Goal: Task Accomplishment & Management: Manage account settings

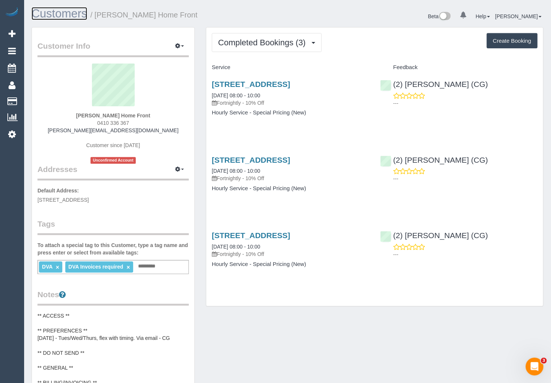
click at [69, 14] on link "Customers" at bounding box center [60, 13] width 56 height 13
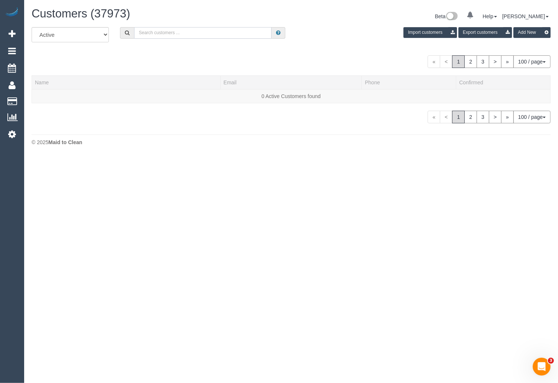
click at [204, 37] on input "text" at bounding box center [203, 33] width 138 height 12
paste input "[PHONE_NUMBER] Aircall new contact"
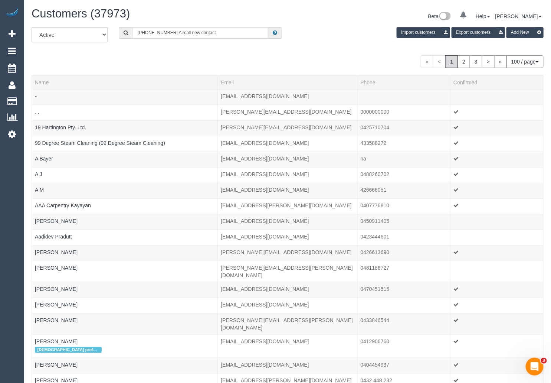
drag, startPoint x: 167, startPoint y: 34, endPoint x: 228, endPoint y: 33, distance: 60.9
click at [228, 33] on input "[PHONE_NUMBER] Aircall new contact" at bounding box center [201, 33] width 136 height 12
drag, startPoint x: 146, startPoint y: 32, endPoint x: 134, endPoint y: 33, distance: 11.9
click at [135, 33] on input "[PHONE_NUMBER]" at bounding box center [201, 33] width 136 height 12
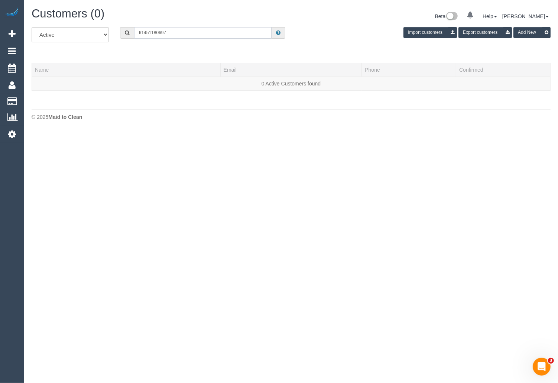
click at [140, 33] on input "61451180697" at bounding box center [203, 33] width 138 height 12
drag, startPoint x: 144, startPoint y: 32, endPoint x: 133, endPoint y: 31, distance: 10.9
click at [133, 31] on div "61451180697" at bounding box center [203, 33] width 166 height 12
drag, startPoint x: 180, startPoint y: 34, endPoint x: 108, endPoint y: 32, distance: 72.4
click at [108, 32] on div "All Active Archived 451180697 Import customers Export customers Add New" at bounding box center [291, 37] width 530 height 21
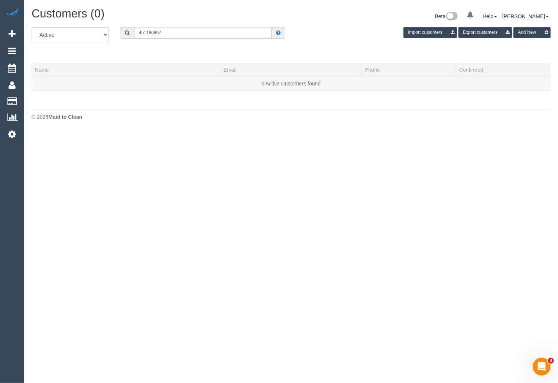
paste input "[PHONE_NUMBER] Aircall new contact"
drag, startPoint x: 169, startPoint y: 33, endPoint x: 243, endPoint y: 36, distance: 74.7
click at [243, 36] on input "[PHONE_NUMBER] Aircall new contact" at bounding box center [203, 33] width 138 height 12
drag, startPoint x: 147, startPoint y: 32, endPoint x: 140, endPoint y: 31, distance: 7.1
click at [140, 31] on input "+61451180697" at bounding box center [203, 33] width 138 height 12
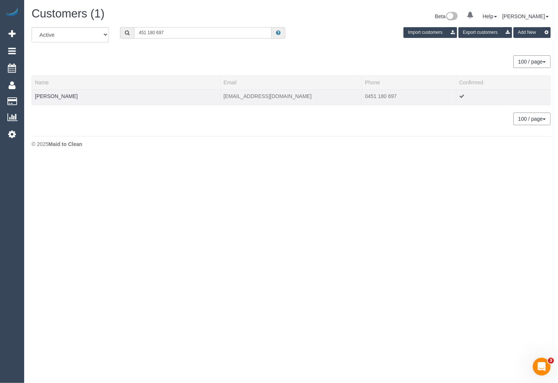
type input "451 180 697"
click at [43, 92] on td "Nicola Martin" at bounding box center [126, 97] width 189 height 16
click at [47, 98] on link "Nicola Martin" at bounding box center [56, 96] width 43 height 6
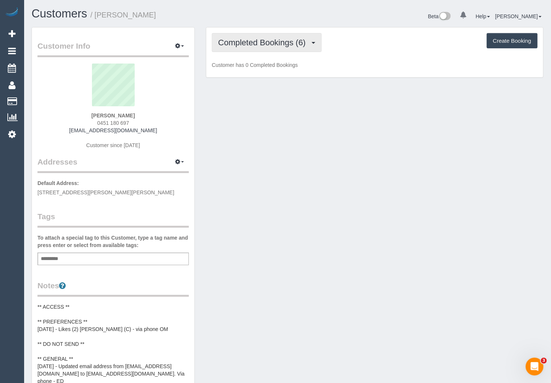
click at [293, 45] on span "Completed Bookings (6)" at bounding box center [263, 42] width 91 height 9
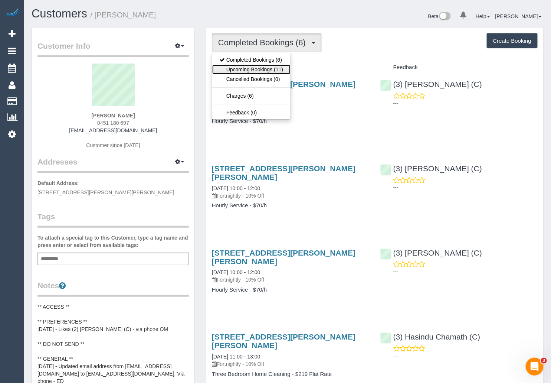
click at [264, 69] on link "Upcoming Bookings (11)" at bounding box center [251, 70] width 78 height 10
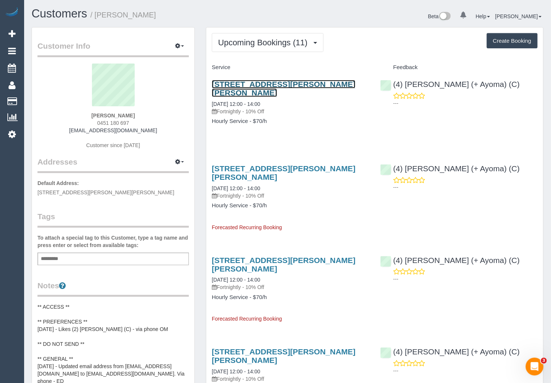
click at [290, 82] on link "23 Sutherland Street, Hadfield, VIC 3046" at bounding box center [284, 88] width 144 height 17
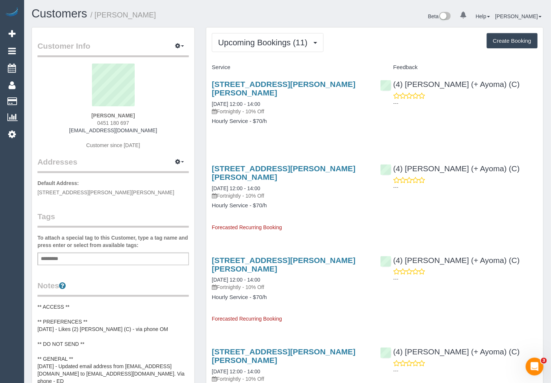
drag, startPoint x: 210, startPoint y: 95, endPoint x: 297, endPoint y: 92, distance: 86.9
click at [297, 92] on div "23 Sutherland Street, Hadfield, VIC 3046 08/10/2025 12:00 - 14:00 Fortnightly -…" at bounding box center [290, 107] width 169 height 66
click at [59, 14] on link "Customers" at bounding box center [60, 13] width 56 height 13
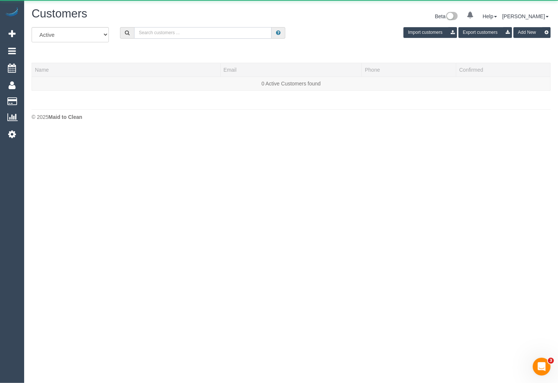
click at [177, 31] on input "text" at bounding box center [203, 33] width 138 height 12
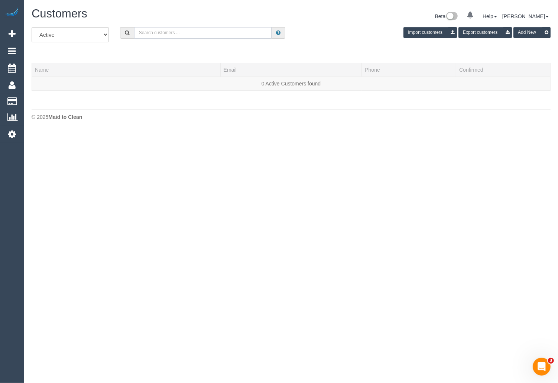
paste input "Elyane Palmer"
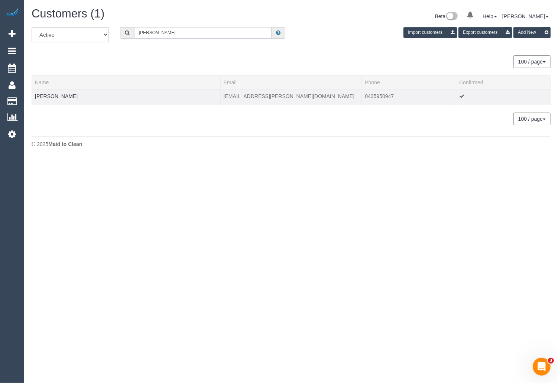
type input "Elyane Palmer"
click at [56, 101] on div at bounding box center [126, 101] width 182 height 2
click at [59, 95] on link "Elyane Palmer" at bounding box center [56, 96] width 43 height 6
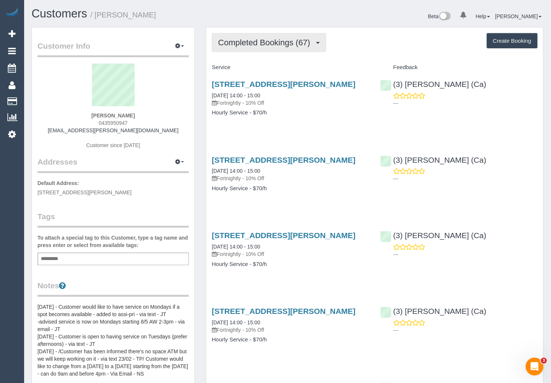
click at [262, 46] on span "Completed Bookings (67)" at bounding box center [266, 42] width 96 height 9
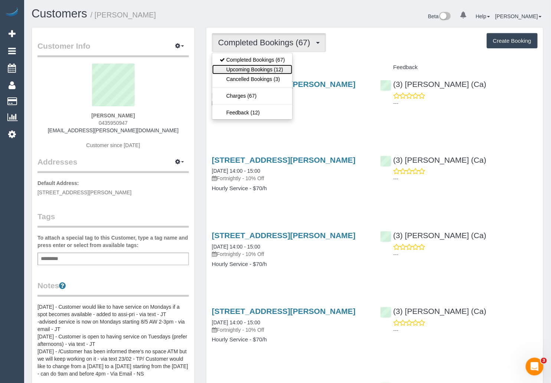
click at [247, 69] on link "Upcoming Bookings (12)" at bounding box center [252, 70] width 80 height 10
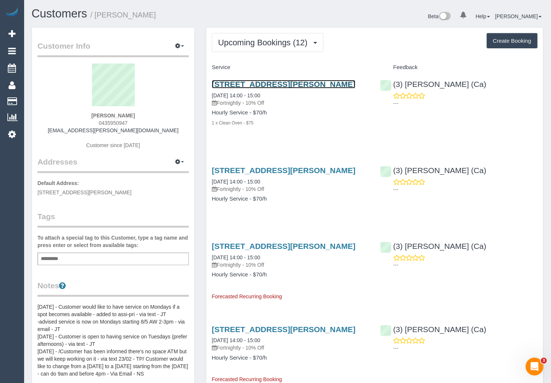
click at [272, 84] on link "1c Barrow St, Brunswick, VIC 3056" at bounding box center [284, 84] width 144 height 9
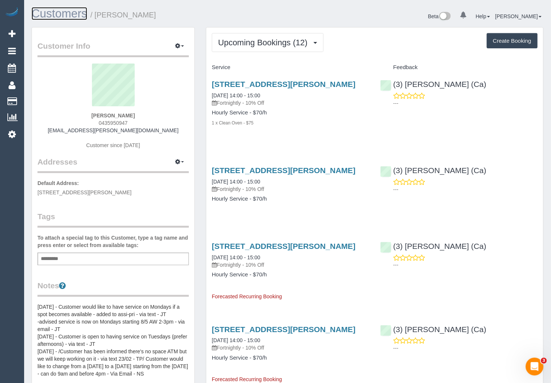
click at [62, 14] on link "Customers" at bounding box center [60, 13] width 56 height 13
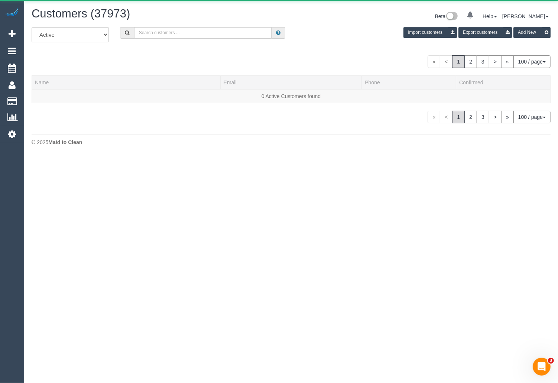
click at [188, 40] on div "All Active Archived Import customers Export customers Add New" at bounding box center [291, 37] width 530 height 21
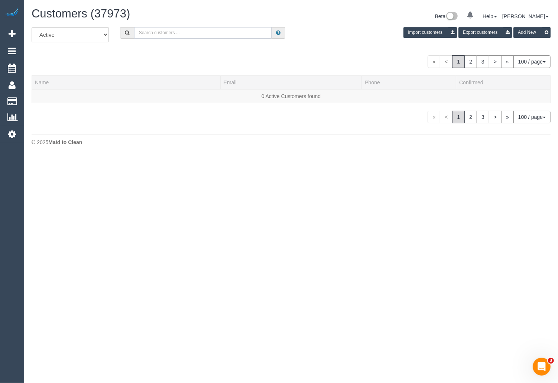
click at [188, 35] on input "text" at bounding box center [203, 33] width 138 height 12
paste input "Cameron Buchanan Home Front"
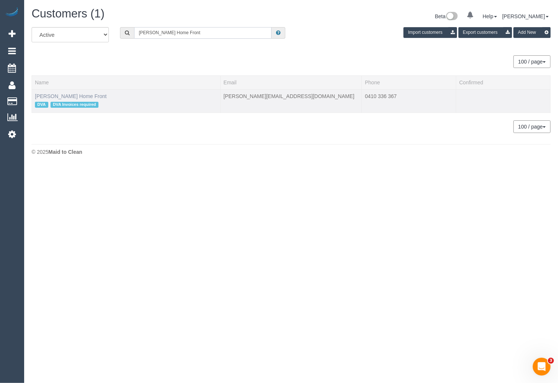
type input "Cameron Buchanan Home Front"
click at [92, 97] on link "Cameron Buchanan Home Front" at bounding box center [71, 96] width 72 height 6
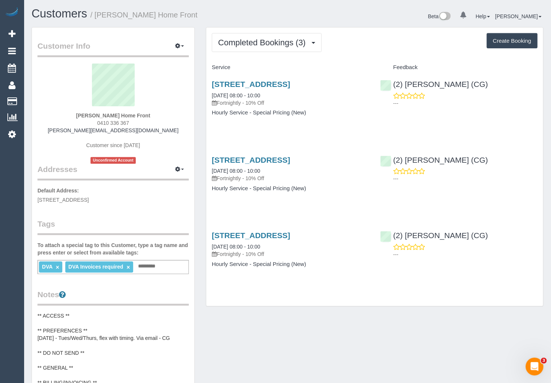
click at [291, 52] on div "Completed Bookings (3) Completed Bookings (3) Upcoming Bookings (11) Cancelled …" at bounding box center [374, 166] width 337 height 279
click at [292, 45] on span "Completed Bookings (3)" at bounding box center [263, 42] width 91 height 9
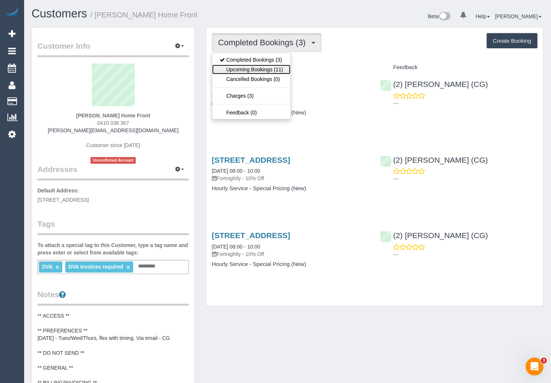
click at [266, 71] on link "Upcoming Bookings (11)" at bounding box center [251, 70] width 78 height 10
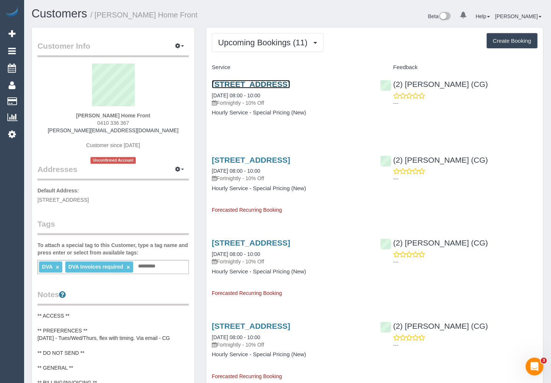
click at [255, 85] on link "8 Goulburn Grove, Yallambie, VIC 3085" at bounding box center [251, 84] width 78 height 9
click at [52, 16] on link "Customers" at bounding box center [60, 13] width 56 height 13
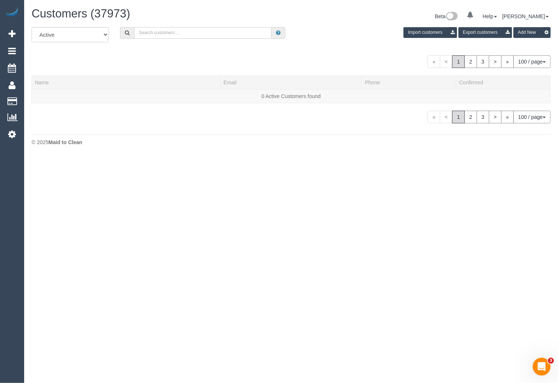
click at [144, 33] on input "text" at bounding box center [203, 33] width 138 height 12
paste input "+61451180697 Aircall new contact"
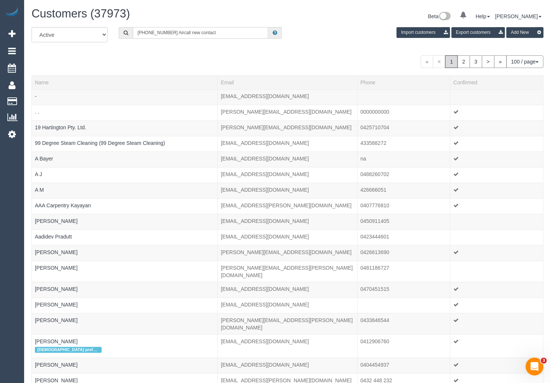
drag, startPoint x: 169, startPoint y: 33, endPoint x: 242, endPoint y: 35, distance: 73.5
click at [242, 35] on input "+61451180697 Aircall new contact" at bounding box center [201, 33] width 136 height 12
drag, startPoint x: 147, startPoint y: 33, endPoint x: 137, endPoint y: 32, distance: 9.8
click at [137, 32] on input "+61451180697" at bounding box center [201, 33] width 136 height 12
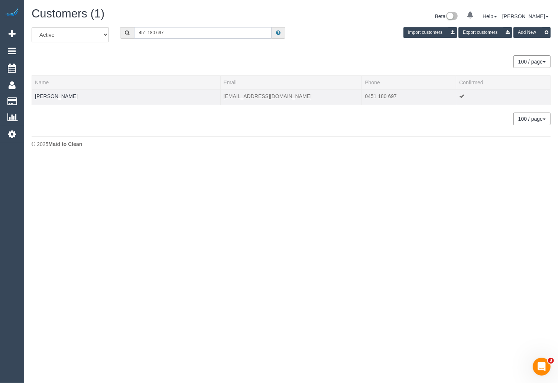
type input "451 180 697"
click at [49, 100] on div at bounding box center [126, 101] width 182 height 2
click at [50, 95] on link "Nicola Martin" at bounding box center [56, 96] width 43 height 6
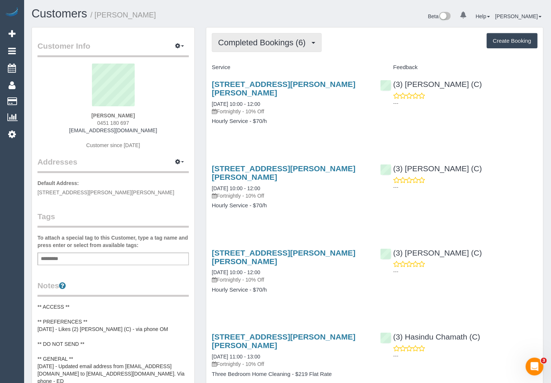
click at [287, 41] on span "Completed Bookings (6)" at bounding box center [263, 42] width 91 height 9
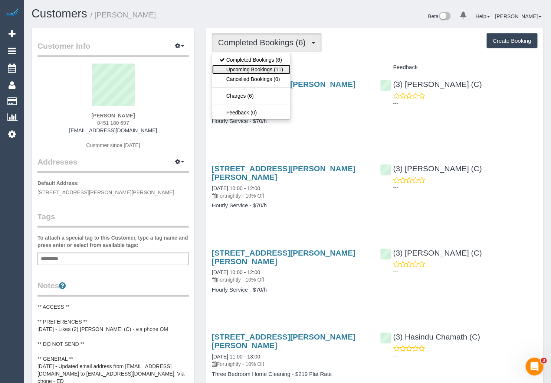
click at [274, 66] on link "Upcoming Bookings (11)" at bounding box center [251, 70] width 78 height 10
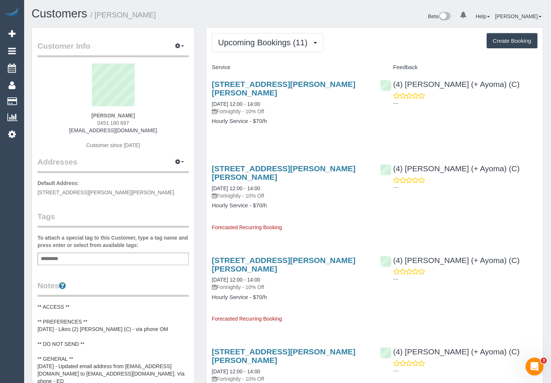
drag, startPoint x: 142, startPoint y: 116, endPoint x: 95, endPoint y: 115, distance: 47.2
click at [95, 115] on div "Nicola Martin 0451 180 697 nicolajustin44@gmail.com Customer since 2025" at bounding box center [114, 110] width 152 height 93
copy strong "Nicola Martin"
click at [288, 45] on span "Upcoming Bookings (11)" at bounding box center [264, 42] width 93 height 9
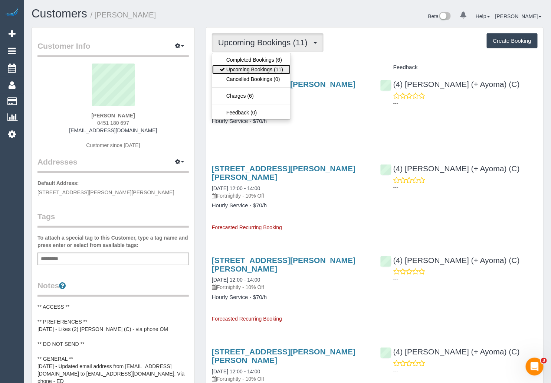
click at [263, 68] on link "Upcoming Bookings (11)" at bounding box center [251, 70] width 78 height 10
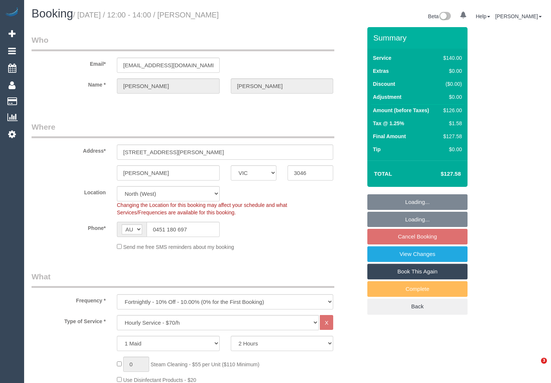
select select "VIC"
select select "number:27"
select select "number:14"
select select "number:18"
select select "number:24"
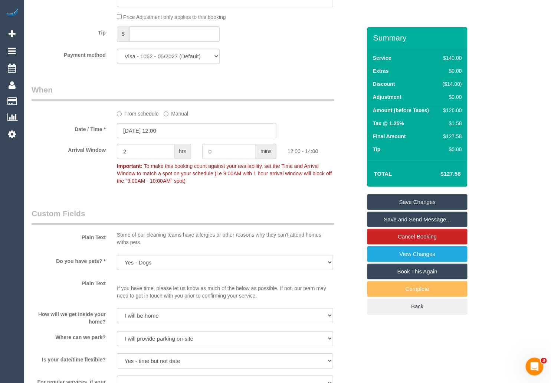
scroll to position [760, 0]
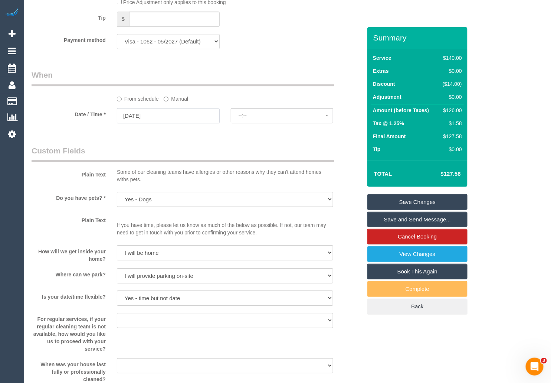
click at [205, 118] on input "08/10/2025" at bounding box center [168, 115] width 103 height 15
select select "spot10"
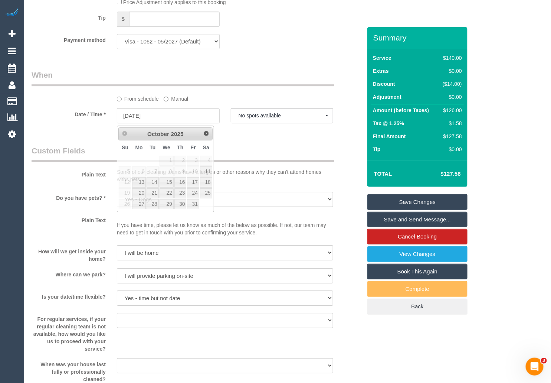
click at [260, 153] on legend "Custom Fields" at bounding box center [183, 153] width 303 height 17
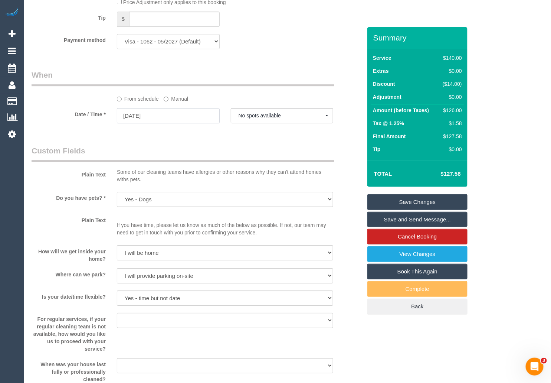
click at [198, 121] on input "08/10/2025" at bounding box center [168, 115] width 103 height 15
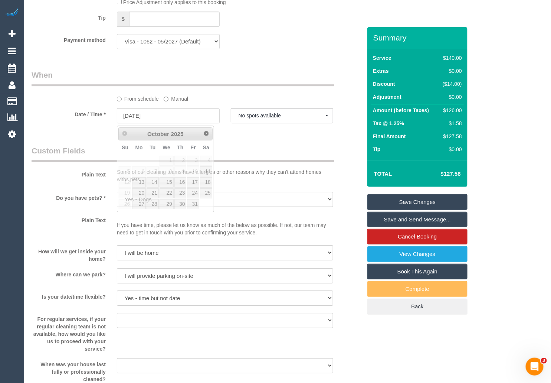
click at [258, 146] on div "Who Email* nicolajustin44@gmail.com Name * Nicola Martin Where Address* 23 Suth…" at bounding box center [197, 71] width 342 height 1608
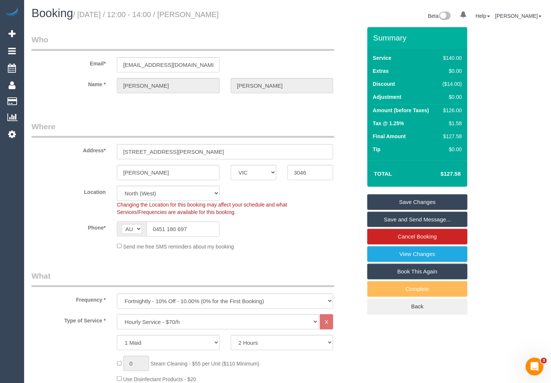
scroll to position [0, 0]
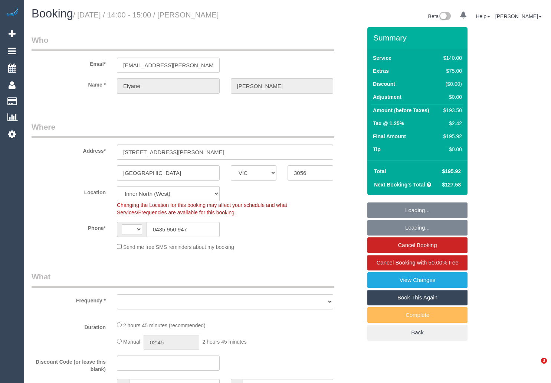
select select "VIC"
select select "string:AU"
select select "object:1701"
select select "number:28"
select select "number:16"
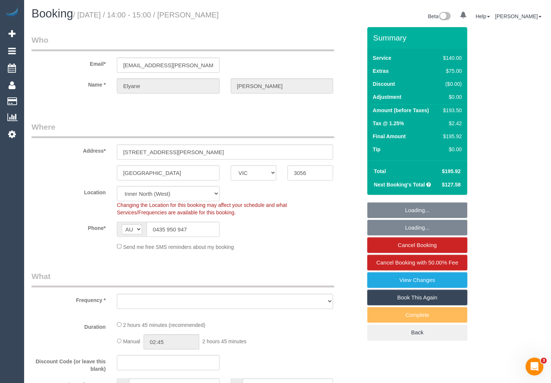
select select "number:19"
select select "number:22"
select select "number:33"
select select "number:26"
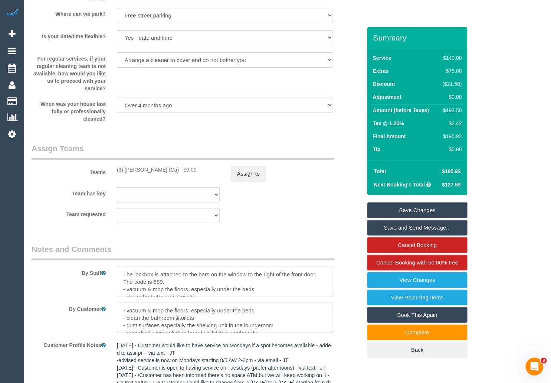
scroll to position [1116, 0]
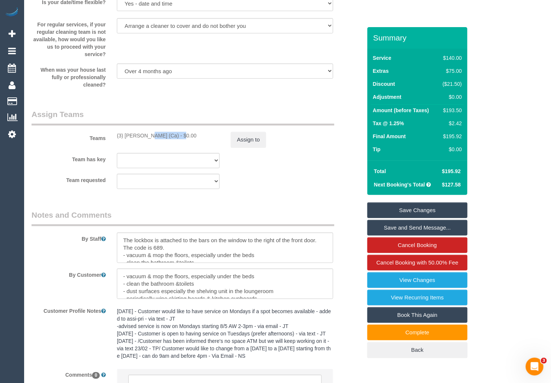
drag, startPoint x: 124, startPoint y: 136, endPoint x: 149, endPoint y: 136, distance: 24.5
click at [156, 137] on div "(3) Jenith Khadgi (Ca) - $0.00" at bounding box center [168, 135] width 103 height 7
copy div "Jenith Khadgi"
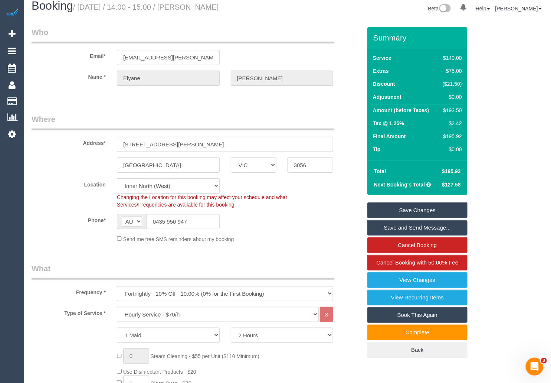
scroll to position [0, 0]
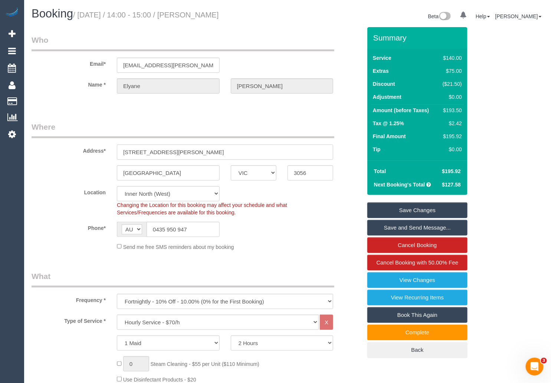
click at [139, 151] on input "1C Barrow St" at bounding box center [225, 151] width 217 height 15
click at [144, 173] on input "Brunswick" at bounding box center [168, 172] width 103 height 15
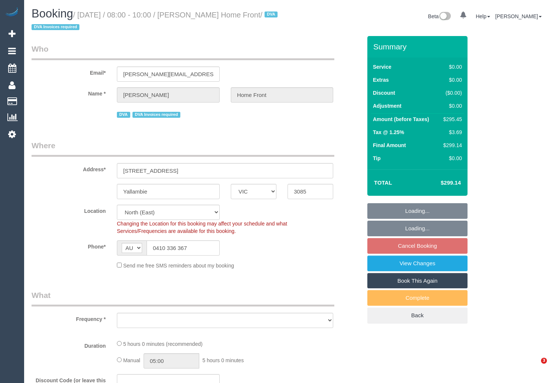
select select "VIC"
select select "number:28"
select select "number:14"
select select "number:19"
select select "number:36"
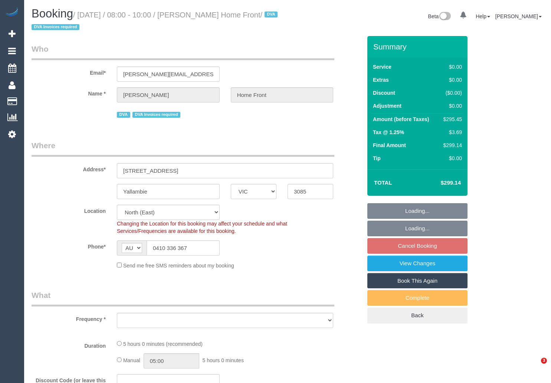
select select "number:35"
select select "number:13"
select select "object:1240"
select select "300"
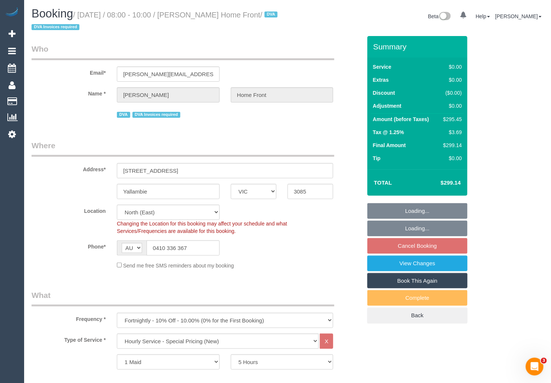
select select "object:1364"
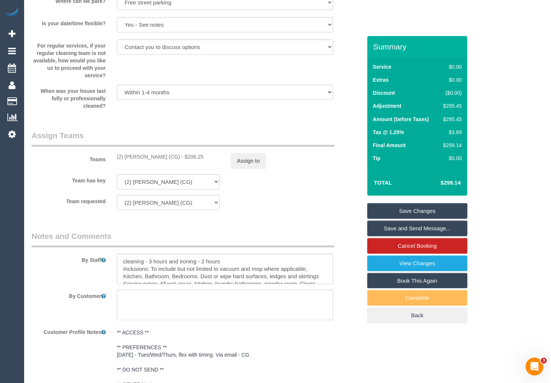
scroll to position [851, 0]
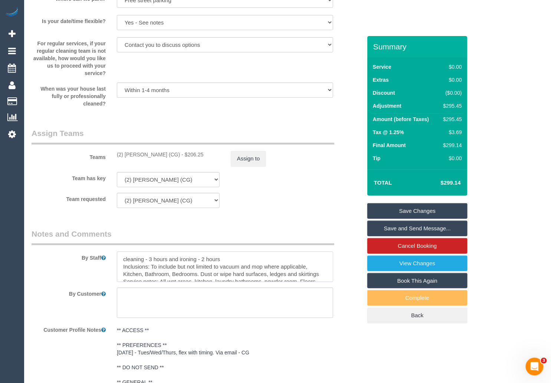
click at [211, 261] on textarea at bounding box center [225, 266] width 217 height 30
click at [158, 260] on textarea at bounding box center [225, 266] width 217 height 30
drag, startPoint x: 124, startPoint y: 258, endPoint x: 234, endPoint y: 261, distance: 109.9
click at [220, 261] on textarea at bounding box center [225, 266] width 217 height 30
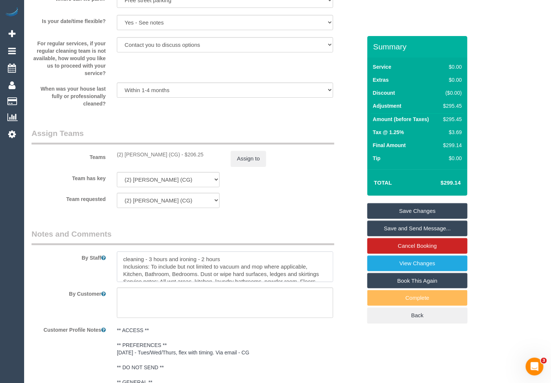
click at [250, 264] on textarea at bounding box center [225, 266] width 217 height 30
click at [214, 263] on textarea at bounding box center [225, 266] width 217 height 30
drag, startPoint x: 233, startPoint y: 260, endPoint x: 122, endPoint y: 258, distance: 111.1
click at [122, 258] on textarea at bounding box center [225, 266] width 217 height 30
click at [265, 264] on textarea at bounding box center [225, 266] width 217 height 30
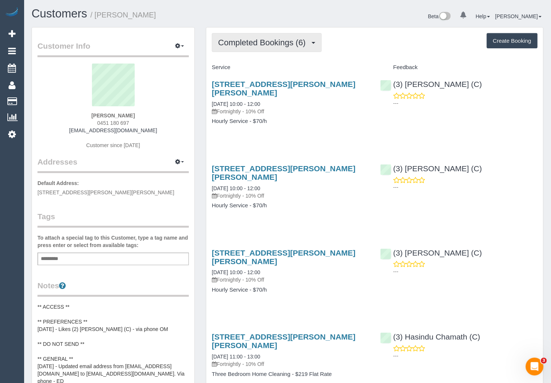
click at [292, 47] on span "Completed Bookings (6)" at bounding box center [263, 42] width 91 height 9
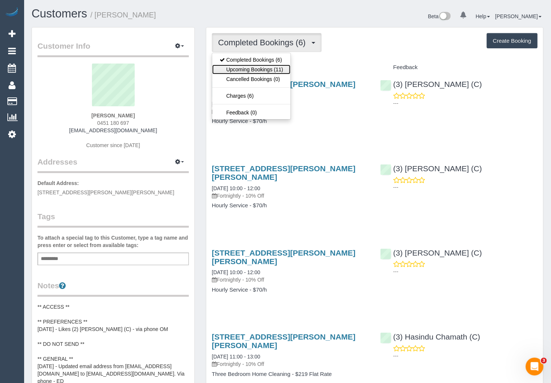
click at [255, 68] on link "Upcoming Bookings (11)" at bounding box center [251, 70] width 78 height 10
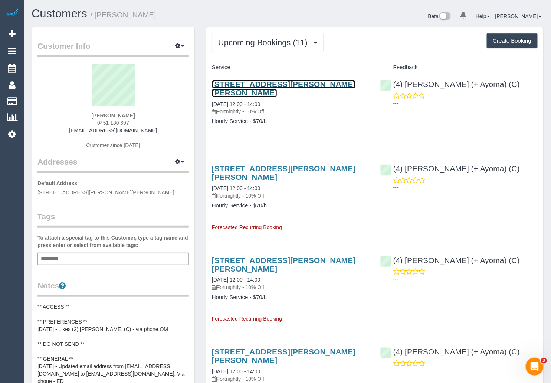
click at [257, 84] on link "23 Sutherland Street, Hadfield, VIC 3046" at bounding box center [284, 88] width 144 height 17
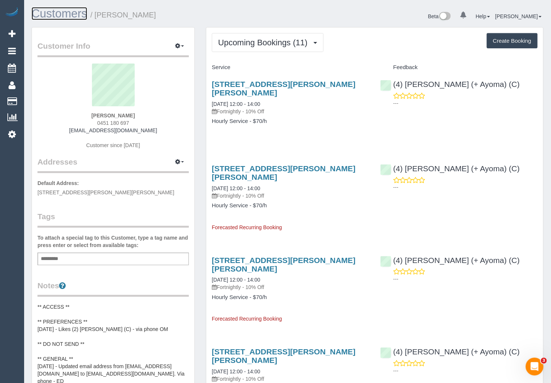
click at [56, 14] on link "Customers" at bounding box center [60, 13] width 56 height 13
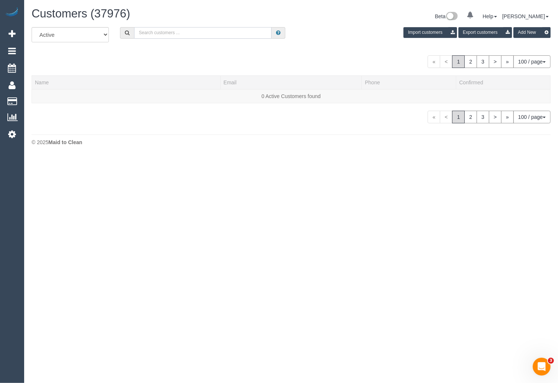
click at [217, 35] on input "text" at bounding box center [203, 33] width 138 height 12
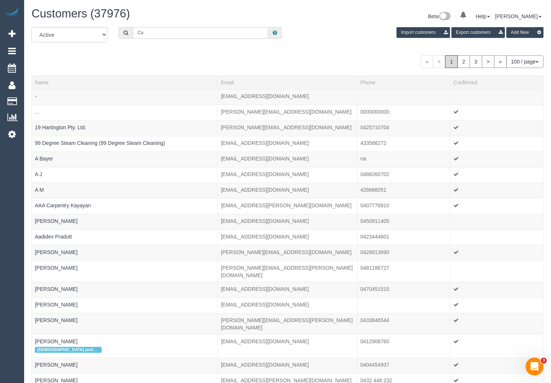
type input "Cameron Buchanan Home Front"
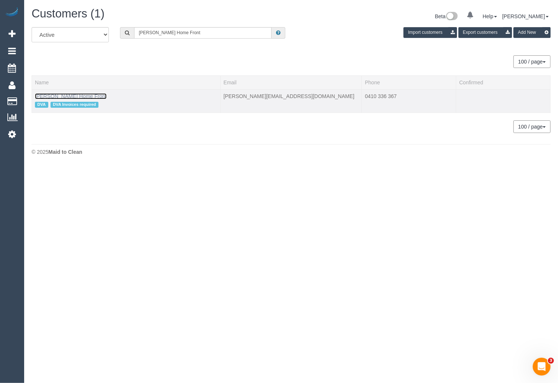
click at [95, 98] on link "Cameron Buchanan Home Front" at bounding box center [71, 96] width 72 height 6
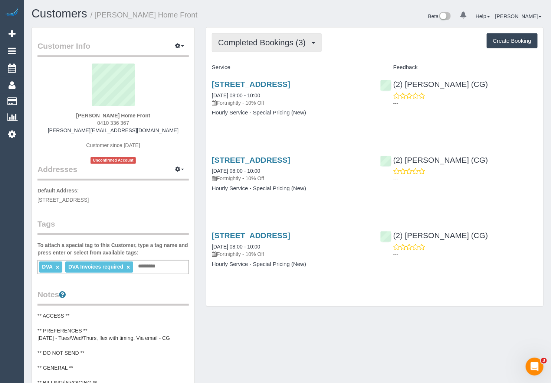
click at [286, 41] on span "Completed Bookings (3)" at bounding box center [263, 42] width 91 height 9
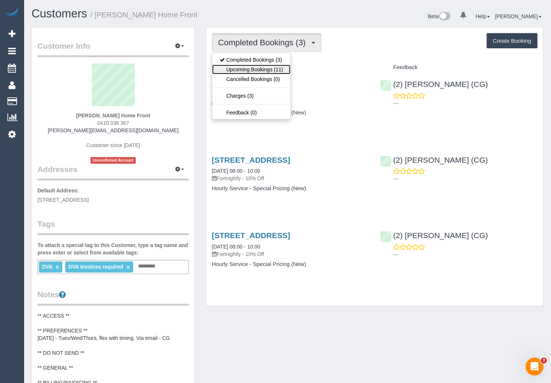
click at [262, 69] on link "Upcoming Bookings (11)" at bounding box center [251, 70] width 78 height 10
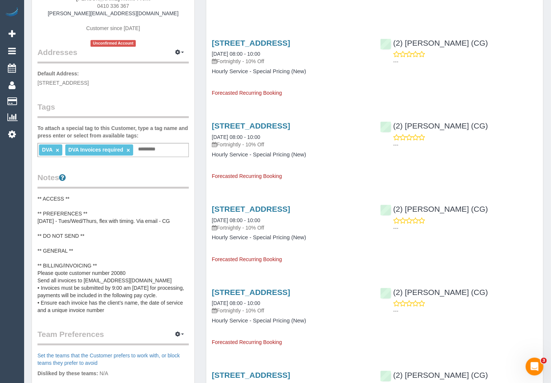
scroll to position [119, 0]
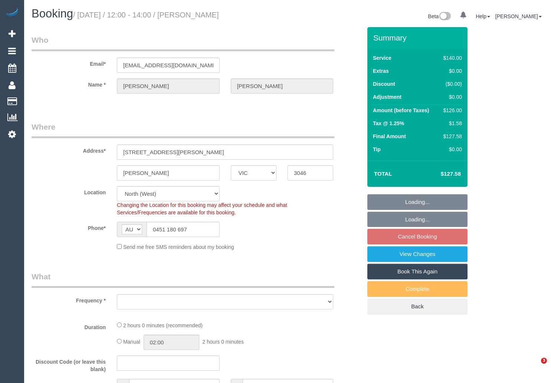
select select "VIC"
select select "string:stripe-pm_1RjYve2GScqysDRVqonlb0kD"
select select "number:27"
select select "number:14"
select select "number:18"
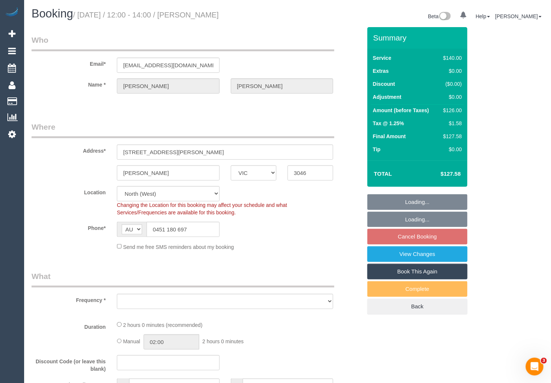
select select "number:24"
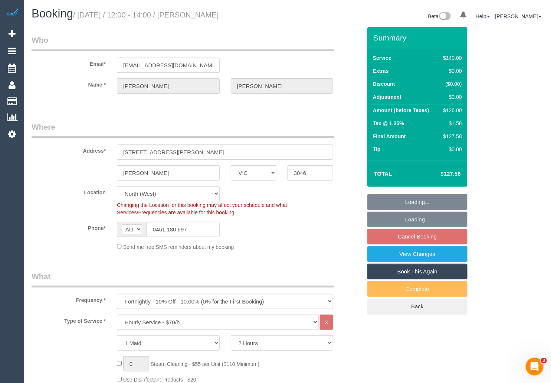
select select "object:1578"
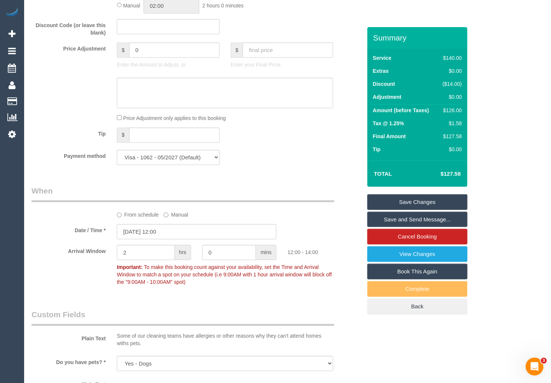
scroll to position [817, 0]
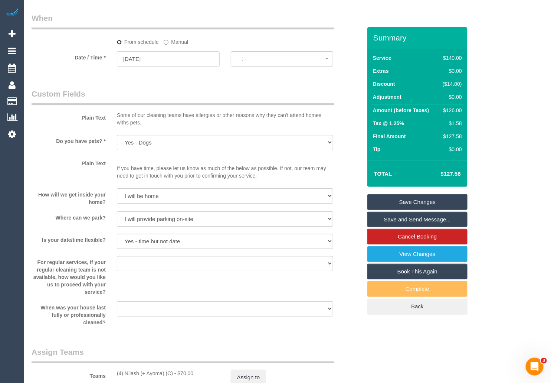
select select "spot10"
click at [182, 64] on input "[DATE]" at bounding box center [168, 58] width 103 height 15
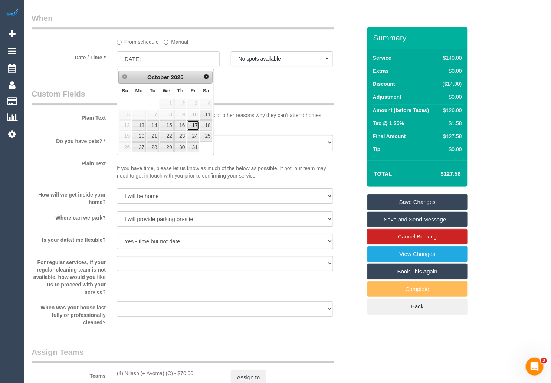
click at [194, 125] on link "17" at bounding box center [193, 125] width 12 height 10
type input "[DATE]"
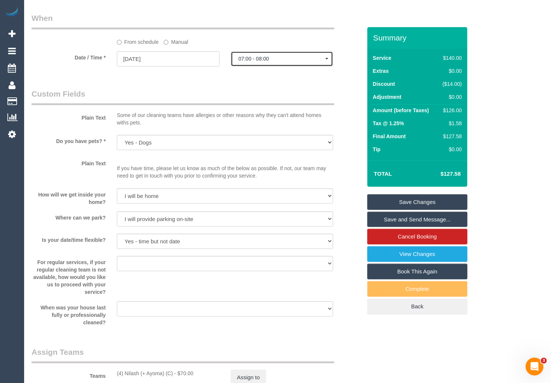
click at [300, 62] on span "07:00 - 08:00" at bounding box center [282, 59] width 87 height 6
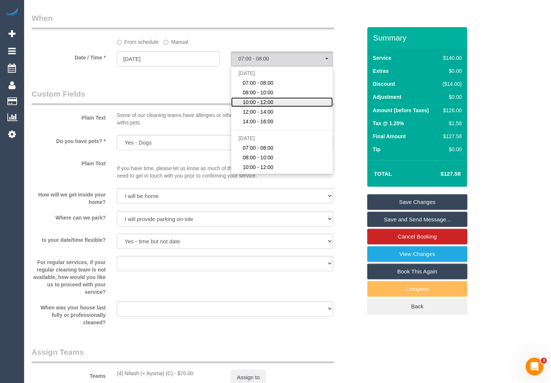
click at [292, 104] on link "10:00 - 12:00" at bounding box center [282, 102] width 102 height 10
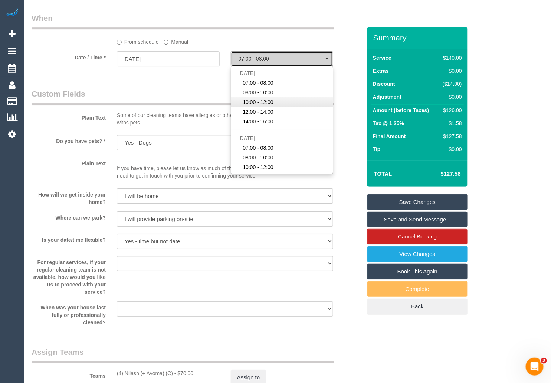
select select "spot21"
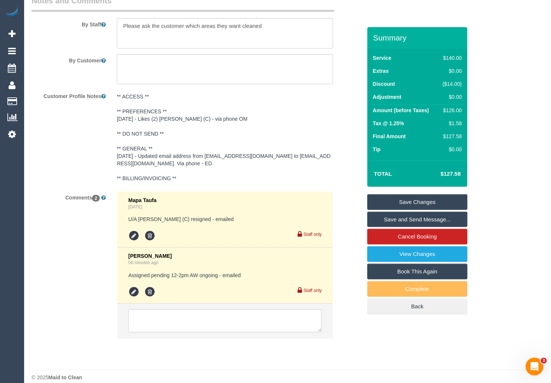
scroll to position [1280, 0]
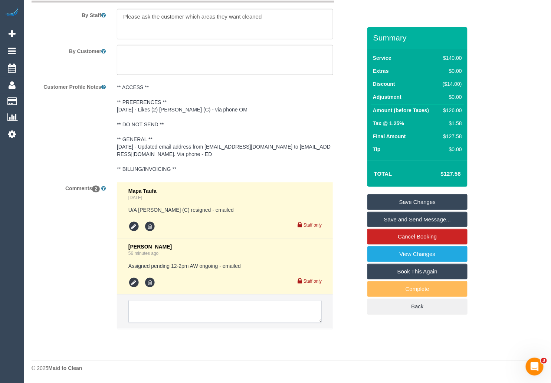
click at [176, 309] on textarea at bounding box center [224, 311] width 193 height 23
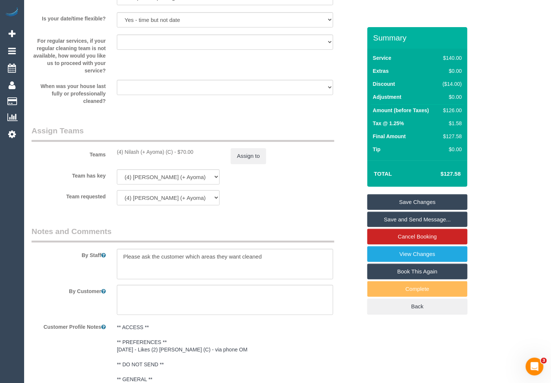
scroll to position [1063, 0]
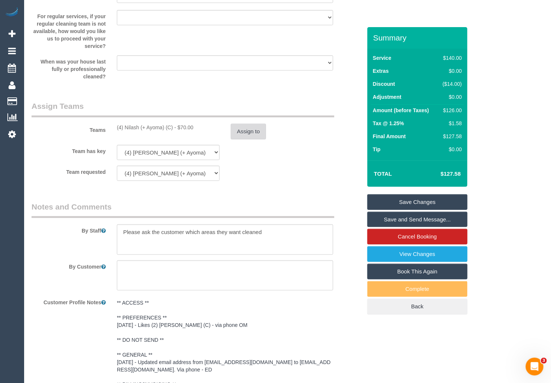
click at [241, 133] on button "Assign to" at bounding box center [249, 132] width 36 height 16
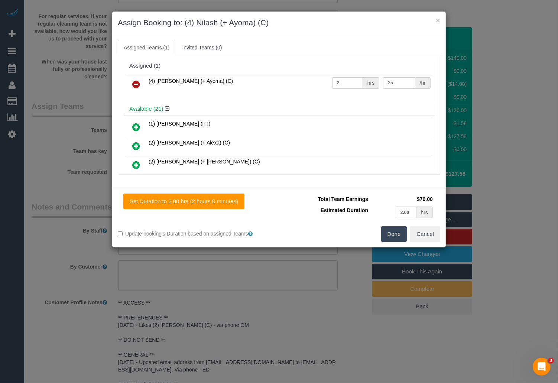
click at [137, 83] on icon at bounding box center [136, 84] width 8 height 9
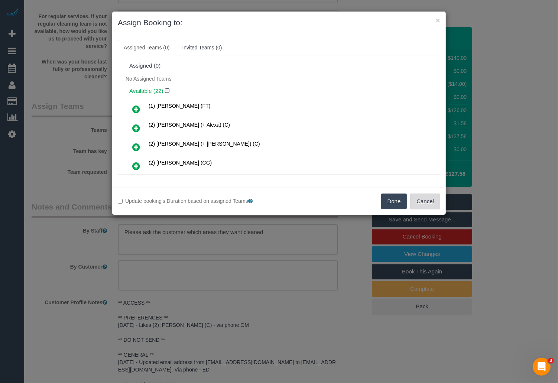
click at [429, 204] on button "Cancel" at bounding box center [425, 201] width 30 height 16
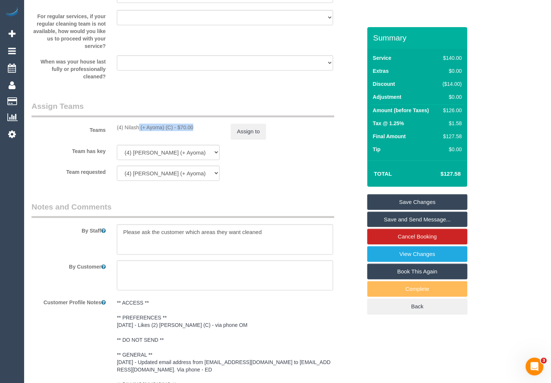
drag, startPoint x: 118, startPoint y: 128, endPoint x: 171, endPoint y: 131, distance: 53.2
click at [171, 131] on div "(4) Nilash (+ Ayoma) (C) - $70.00" at bounding box center [168, 127] width 103 height 7
copy div "4) [PERSON_NAME] (+ Ayoma) (C)"
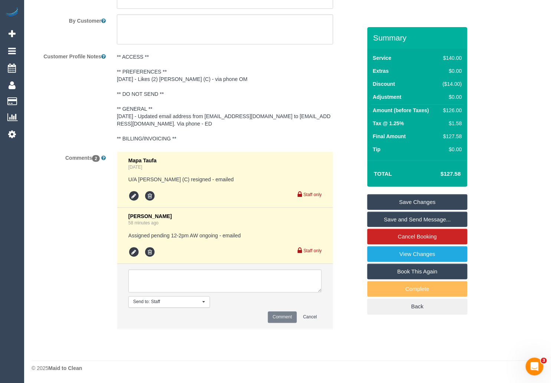
scroll to position [1311, 0]
click at [186, 281] on textarea at bounding box center [224, 281] width 193 height 23
paste textarea "Cleaner(s) Unassigned: Reason Unassigned: One Off/Ongoing: Flexibility: Close a…"
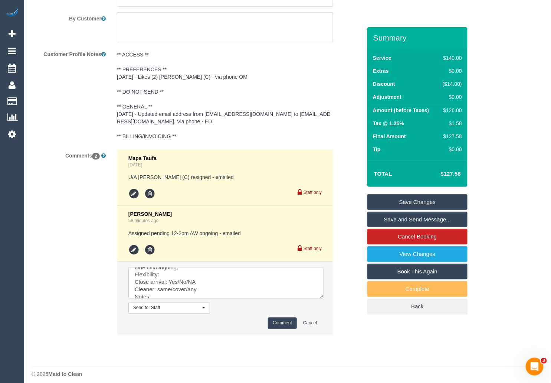
scroll to position [0, 0]
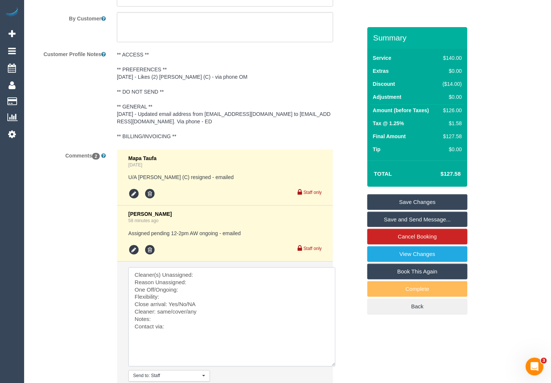
drag, startPoint x: 321, startPoint y: 291, endPoint x: 335, endPoint y: 368, distance: 77.7
click at [335, 367] on textarea at bounding box center [231, 316] width 207 height 99
click at [217, 278] on textarea at bounding box center [231, 317] width 207 height 100
paste textarea "4) [PERSON_NAME] (+ Ayoma) (C)"
click at [208, 286] on textarea at bounding box center [231, 317] width 207 height 100
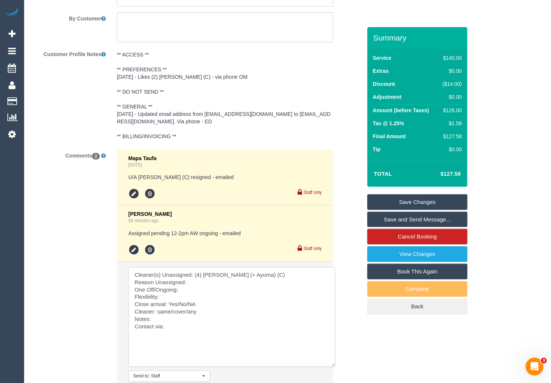
click at [196, 293] on textarea at bounding box center [231, 317] width 207 height 100
click at [209, 286] on textarea at bounding box center [231, 317] width 207 height 100
drag, startPoint x: 259, startPoint y: 283, endPoint x: 295, endPoint y: 301, distance: 40.0
click at [259, 283] on textarea at bounding box center [231, 317] width 207 height 100
click at [212, 292] on textarea at bounding box center [231, 317] width 207 height 100
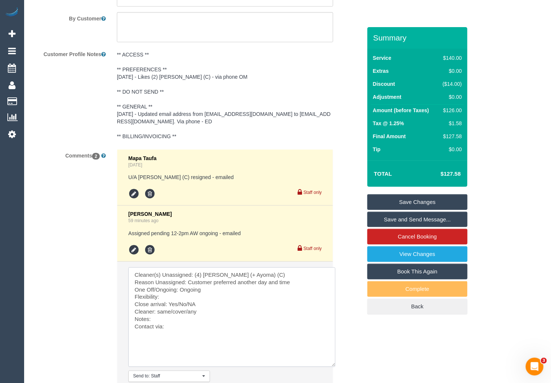
click at [197, 297] on textarea at bounding box center [231, 317] width 207 height 100
drag, startPoint x: 170, startPoint y: 306, endPoint x: 189, endPoint y: 305, distance: 18.9
click at [189, 305] on textarea at bounding box center [231, 317] width 207 height 100
click at [169, 306] on textarea at bounding box center [231, 317] width 207 height 100
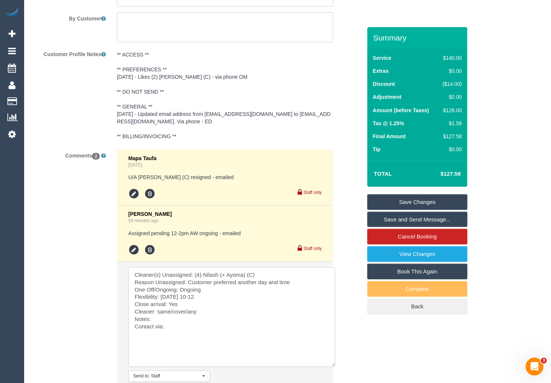
drag, startPoint x: 156, startPoint y: 313, endPoint x: 206, endPoint y: 312, distance: 50.5
click at [206, 312] on textarea at bounding box center [231, 317] width 207 height 100
click at [180, 321] on textarea at bounding box center [231, 317] width 207 height 100
click at [197, 330] on textarea at bounding box center [231, 317] width 207 height 100
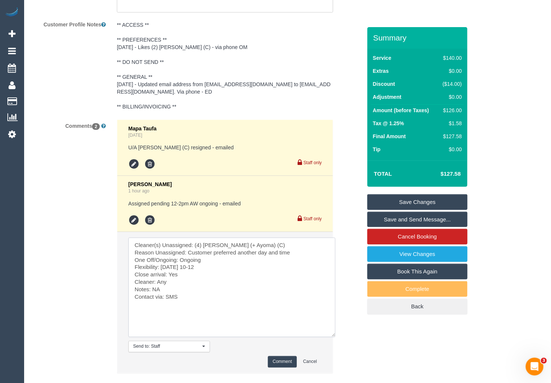
scroll to position [1387, 0]
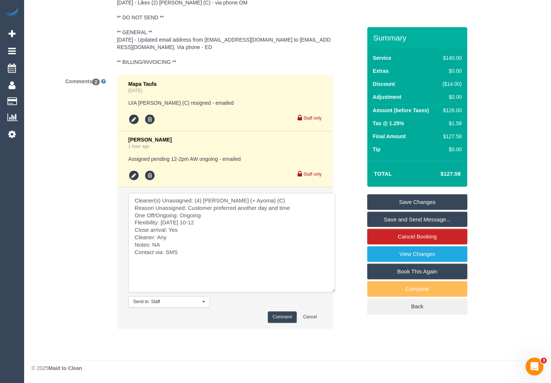
type textarea "Cleaner(s) Unassigned: (4) [PERSON_NAME] (+ Ayoma) (C) Reason Unassigned: Custo…"
click at [283, 317] on button "Comment" at bounding box center [282, 318] width 29 height 12
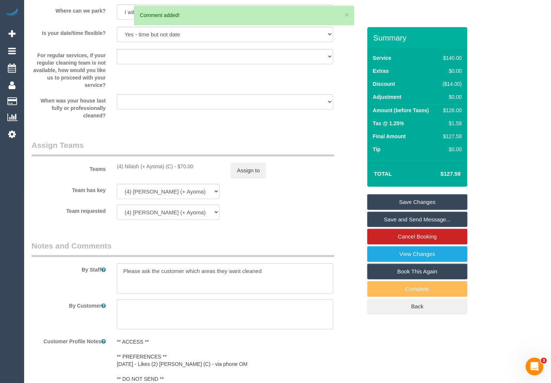
scroll to position [1020, 0]
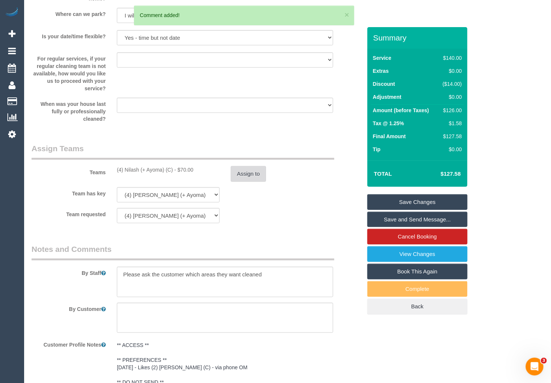
click at [244, 173] on button "Assign to" at bounding box center [249, 174] width 36 height 16
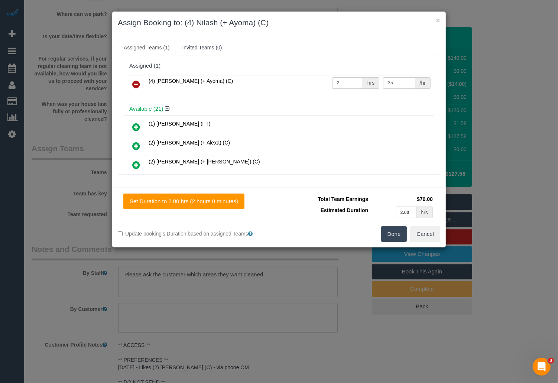
click at [137, 82] on icon at bounding box center [136, 84] width 8 height 9
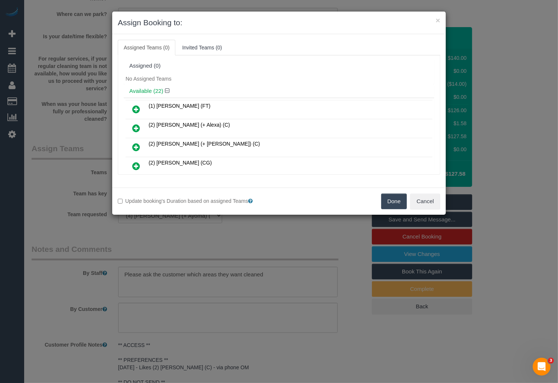
click at [394, 201] on button "Done" at bounding box center [394, 201] width 26 height 16
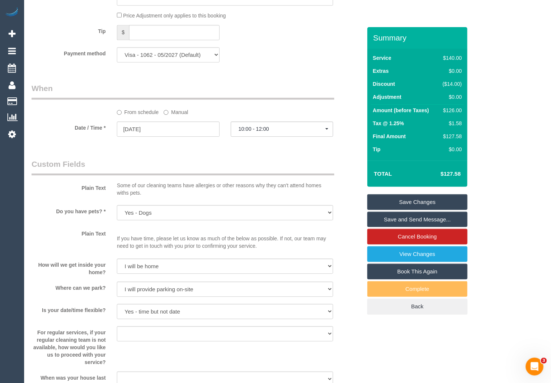
scroll to position [745, 0]
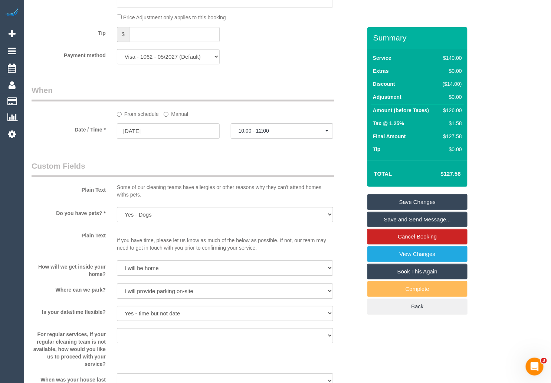
click at [423, 201] on link "Save Changes" at bounding box center [418, 202] width 100 height 16
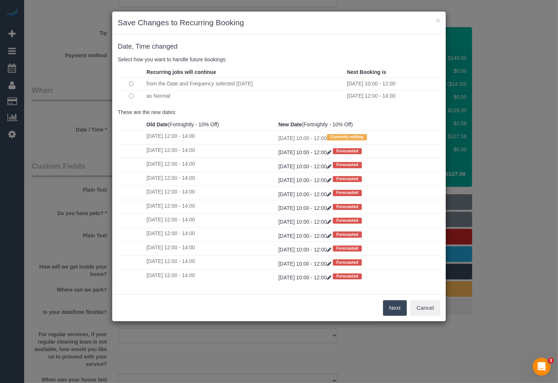
click at [393, 308] on button "Next" at bounding box center [395, 308] width 24 height 16
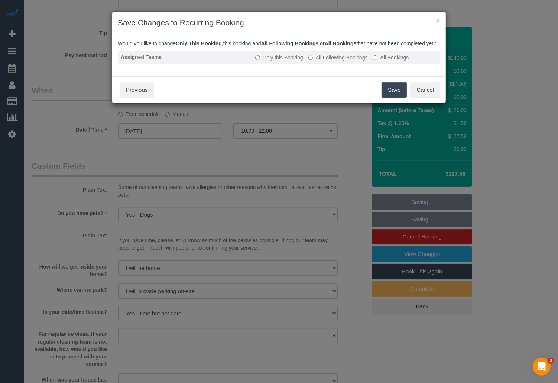
click at [329, 61] on label "All Following Bookings" at bounding box center [337, 57] width 59 height 7
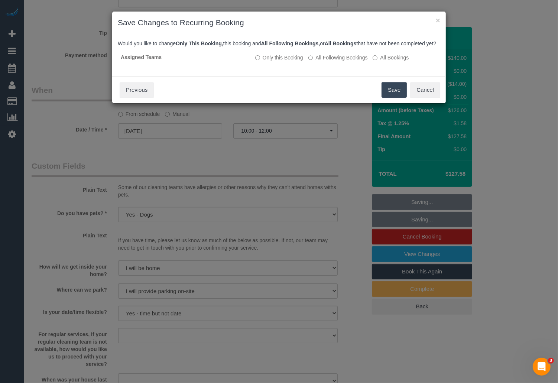
click at [399, 98] on button "Save" at bounding box center [393, 90] width 25 height 16
